Goal: Information Seeking & Learning: Learn about a topic

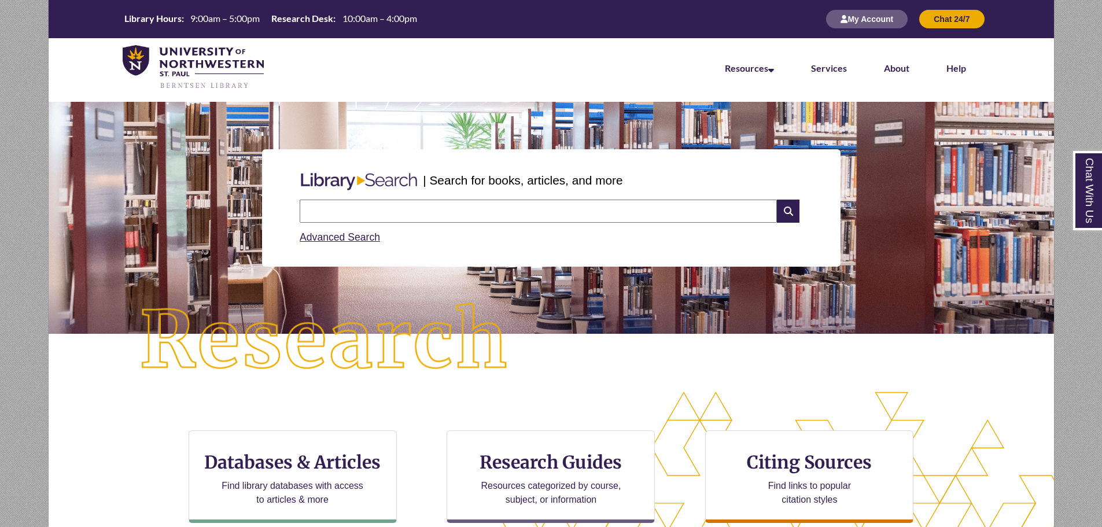
click at [415, 209] on input "text" at bounding box center [538, 211] width 477 height 23
type input "*"
type input "**********"
